Goal: Navigation & Orientation: Find specific page/section

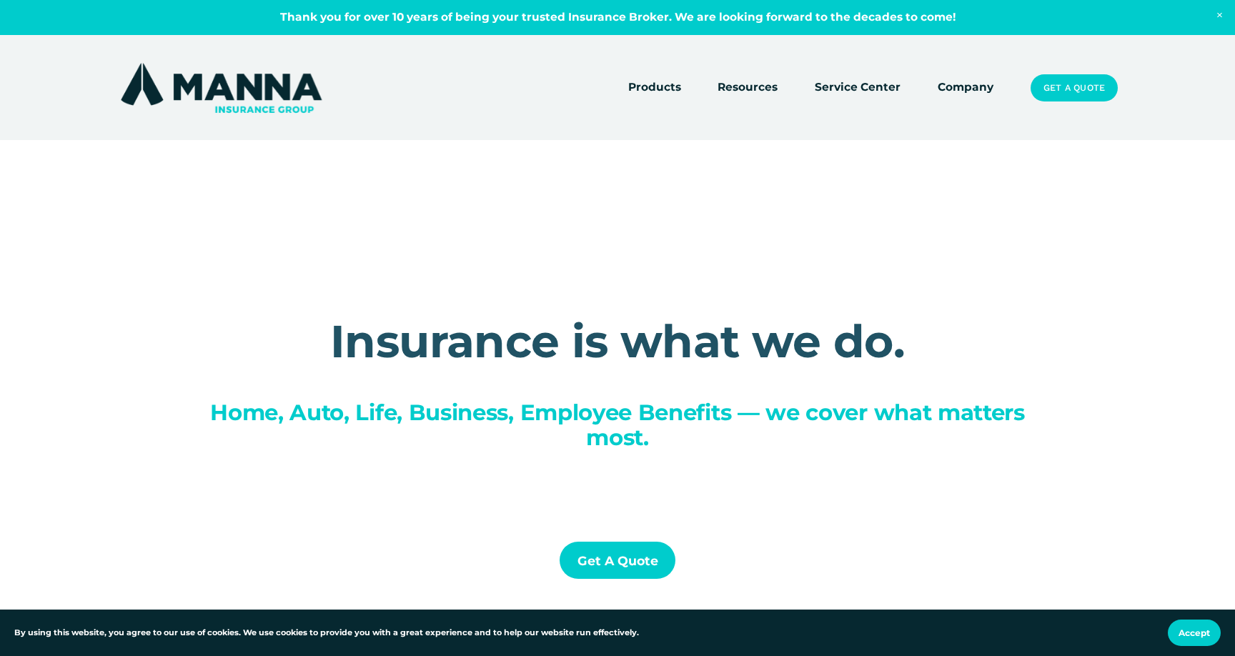
click at [949, 78] on link "Company" at bounding box center [966, 88] width 56 height 20
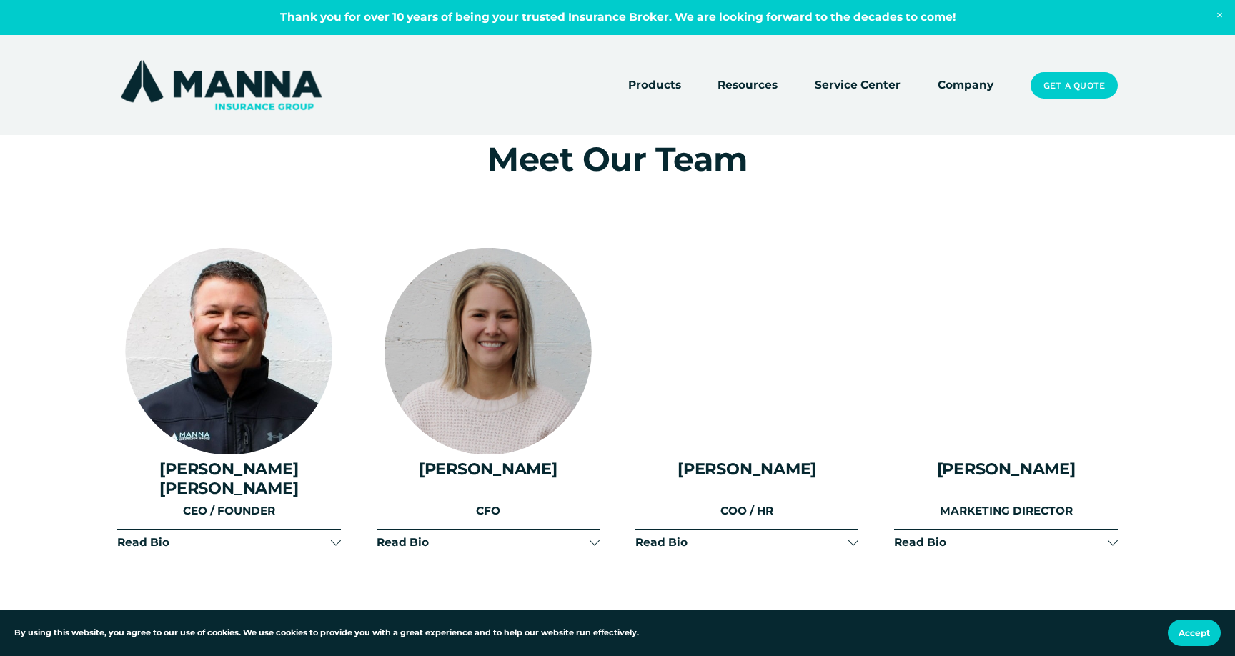
scroll to position [1654, 0]
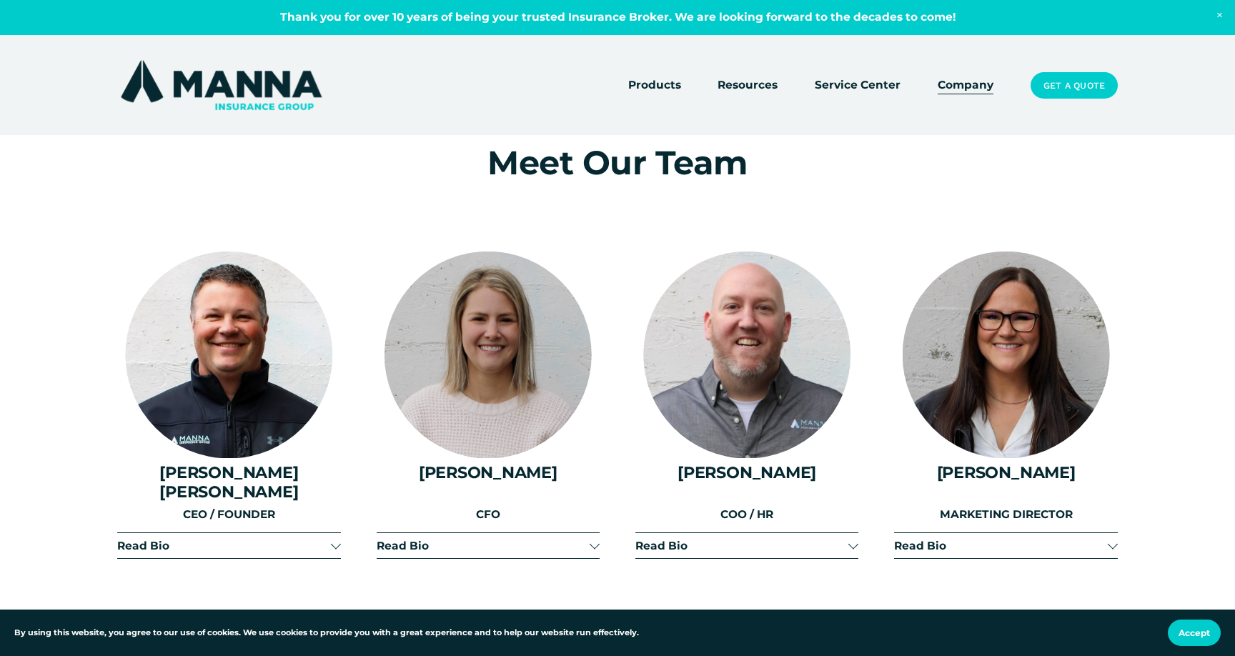
click at [237, 371] on div at bounding box center [228, 355] width 207 height 207
click at [234, 371] on div at bounding box center [228, 355] width 207 height 207
